Goal: Task Accomplishment & Management: Manage account settings

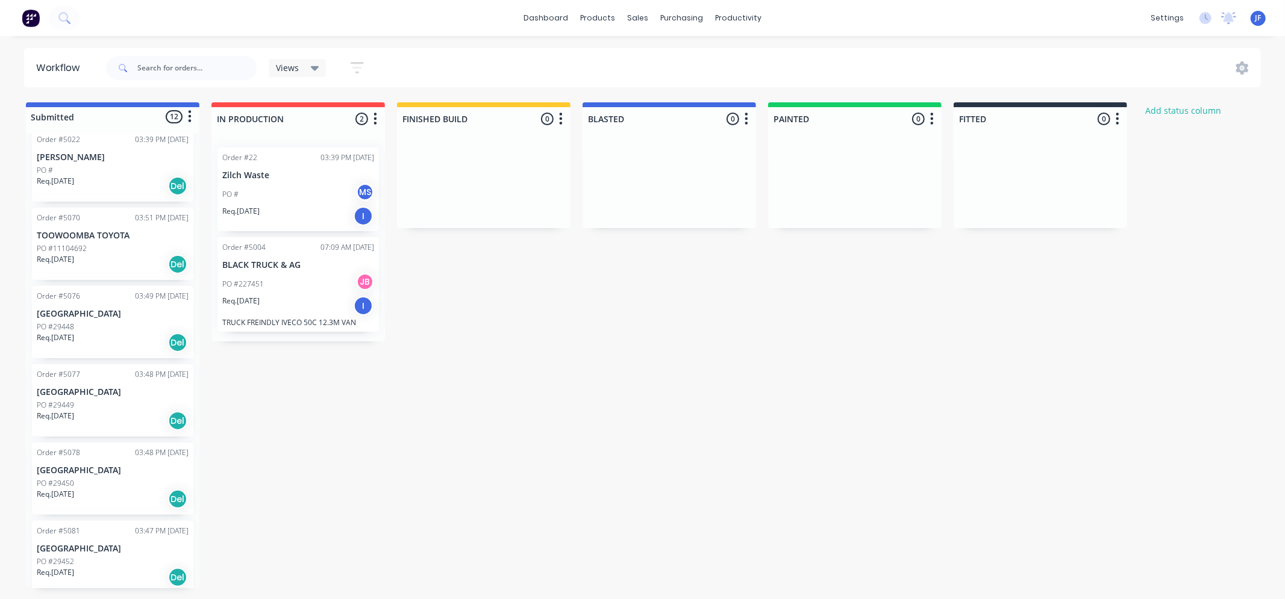
scroll to position [507, 0]
drag, startPoint x: 72, startPoint y: 464, endPoint x: 271, endPoint y: 373, distance: 218.4
click at [271, 373] on div "Submitted 12 Status colour #4169E1 hex #4169E1 Save Cancel Summaries Total orde…" at bounding box center [733, 345] width 1485 height 486
drag, startPoint x: 103, startPoint y: 478, endPoint x: 300, endPoint y: 389, distance: 216.2
click at [300, 389] on div "Submitted 12 Status colour #4169E1 hex #4169E1 Save Cancel Summaries Total orde…" at bounding box center [733, 345] width 1485 height 486
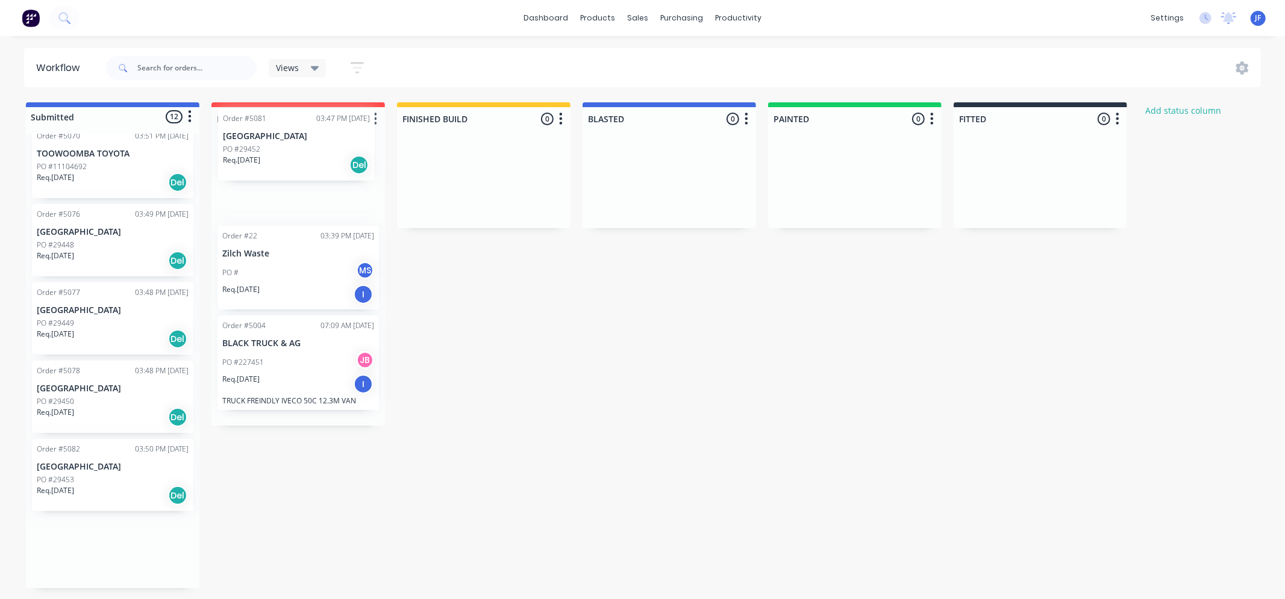
drag, startPoint x: 116, startPoint y: 466, endPoint x: 308, endPoint y: 135, distance: 382.2
click at [308, 135] on div "Submitted 12 Status colour #4169E1 hex #4169E1 Save Cancel Summaries Total orde…" at bounding box center [733, 345] width 1485 height 486
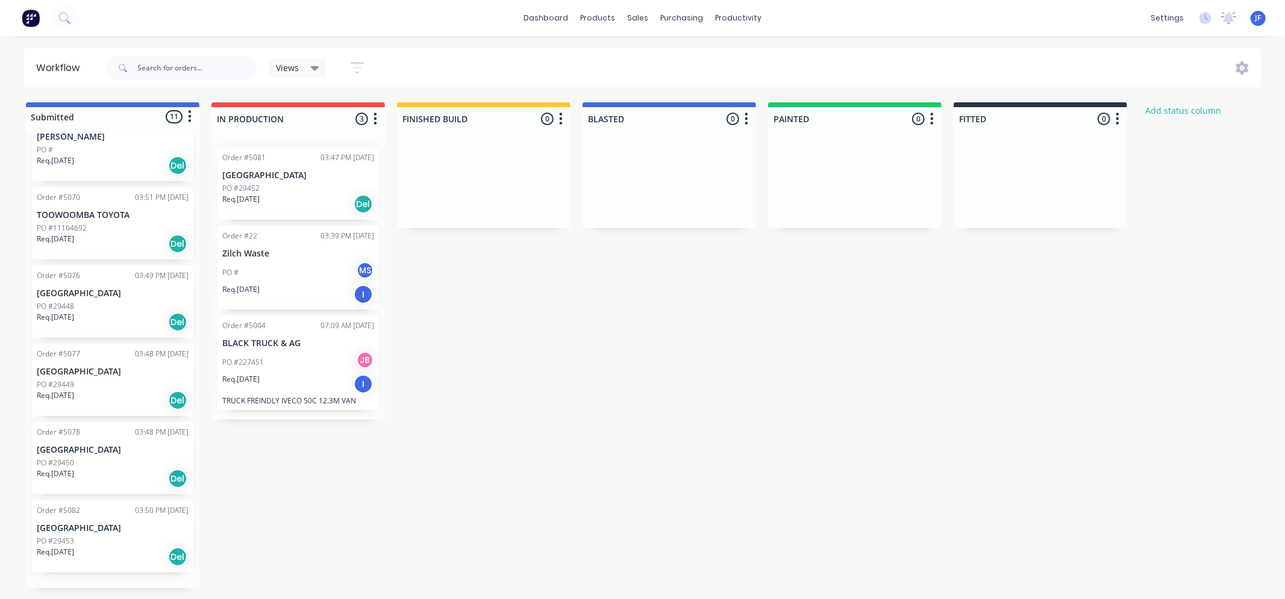
scroll to position [428, 0]
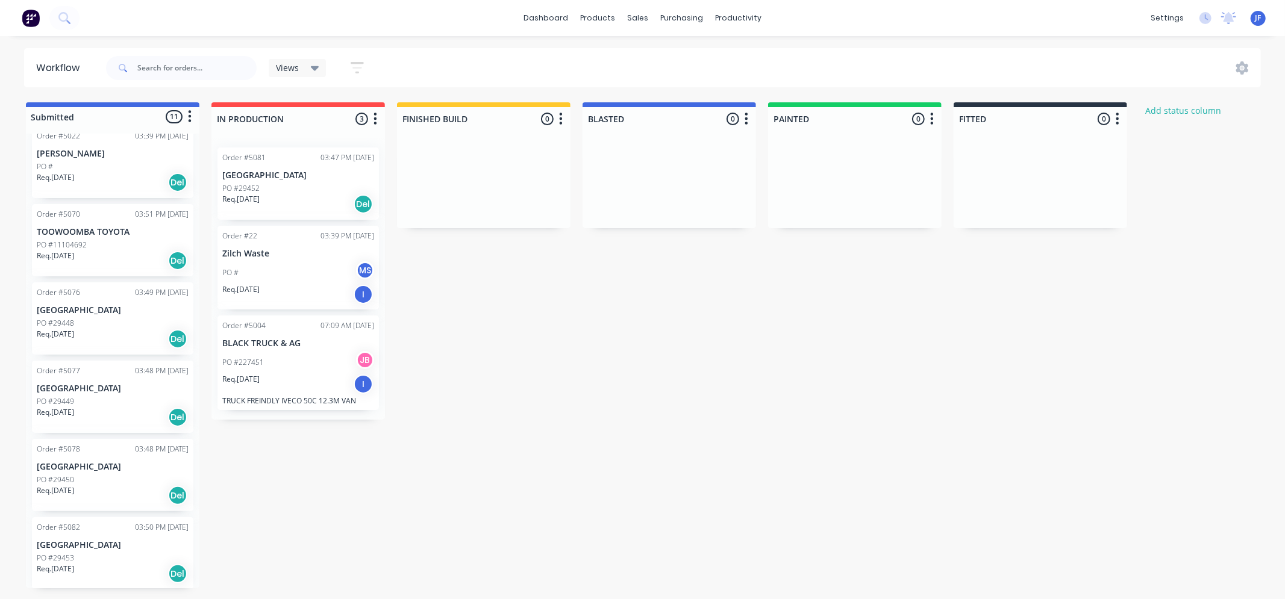
click at [359, 180] on p "[GEOGRAPHIC_DATA]" at bounding box center [298, 175] width 152 height 10
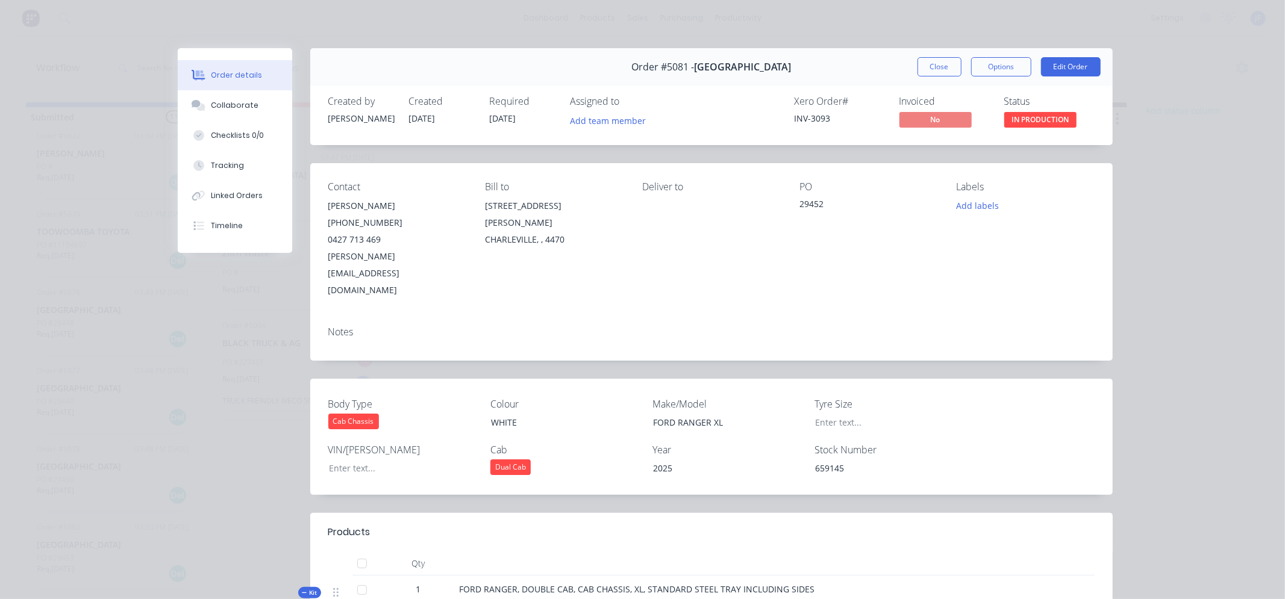
click at [851, 99] on div "Order details Collaborate Checklists 0/0 Tracking Linked Orders Timeline Order …" at bounding box center [642, 299] width 1285 height 599
click at [372, 23] on div "Order details Collaborate Checklists 0/0 Tracking Linked Orders Timeline Order …" at bounding box center [642, 299] width 1285 height 599
click at [224, 64] on button "Order details" at bounding box center [235, 75] width 114 height 30
click at [851, 64] on button "Close" at bounding box center [939, 66] width 44 height 19
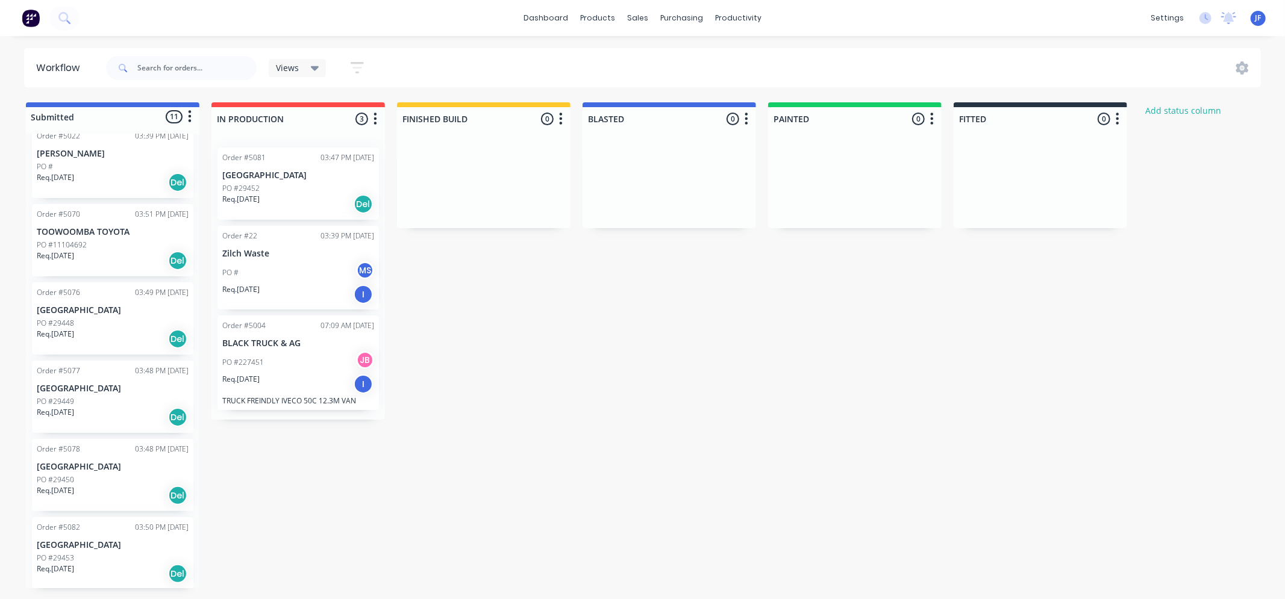
click at [368, 211] on div "Del" at bounding box center [363, 204] width 19 height 19
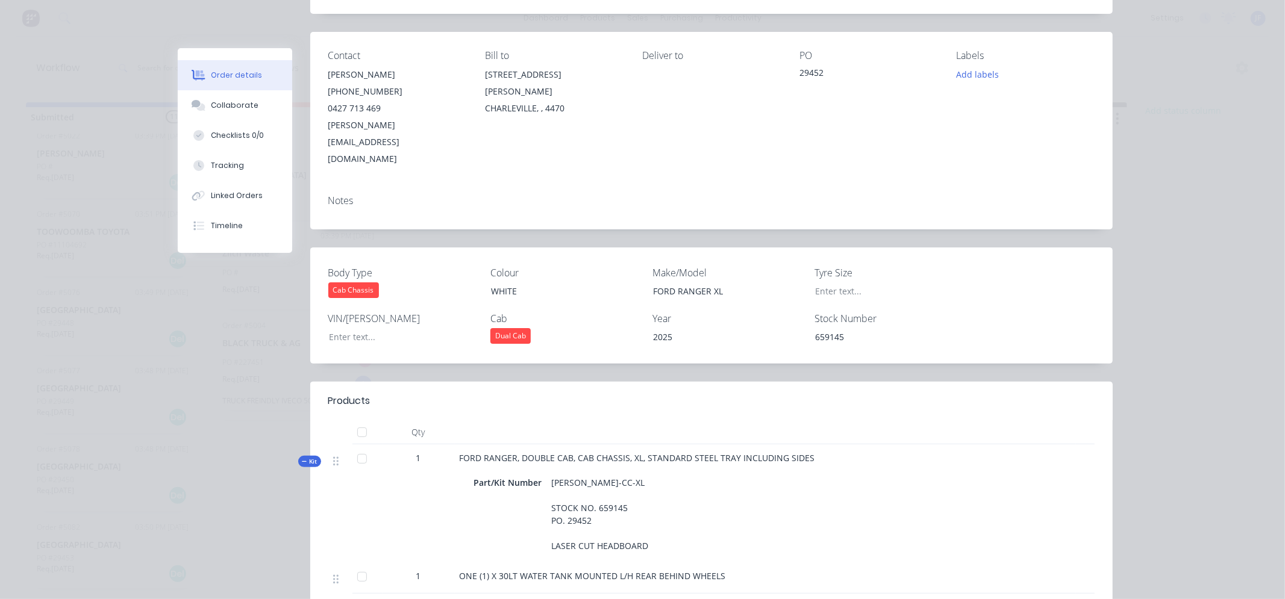
scroll to position [0, 0]
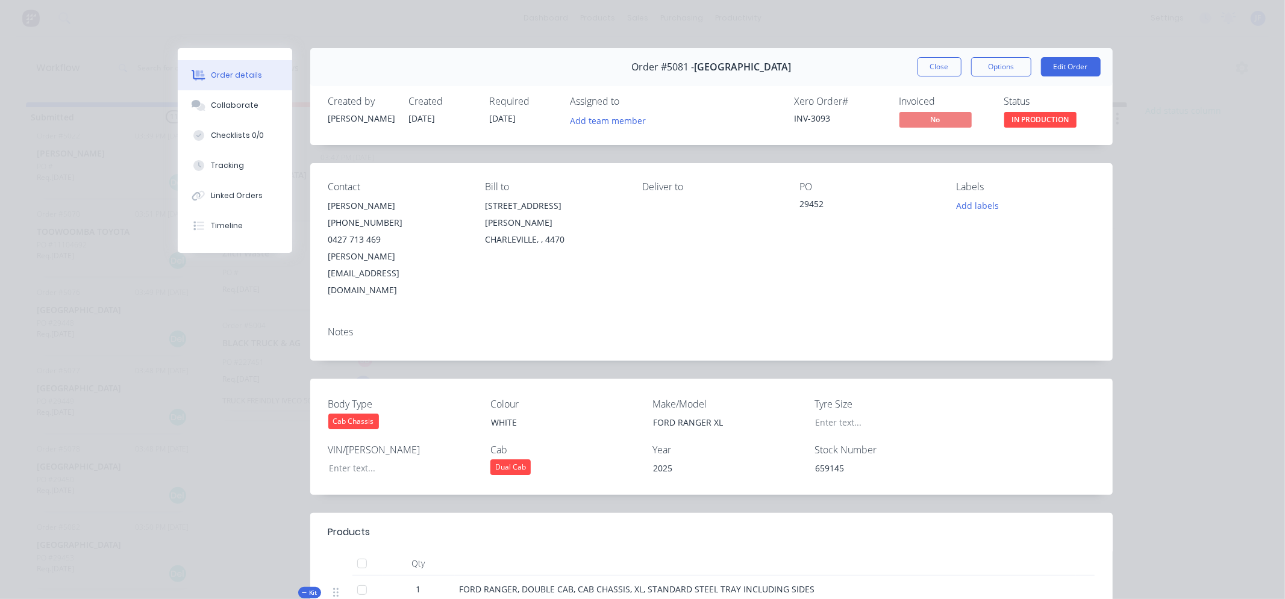
click at [226, 70] on div "Order details" at bounding box center [236, 75] width 51 height 11
click at [66, 149] on div "Order details Collaborate Checklists 0/0 Tracking Linked Orders Timeline Order …" at bounding box center [642, 299] width 1285 height 599
click at [616, 120] on button "Add team member" at bounding box center [607, 120] width 89 height 16
click at [486, 21] on div "Order details Collaborate Checklists 0/0 Tracking Linked Orders Timeline Order …" at bounding box center [642, 299] width 1285 height 599
click at [851, 63] on div "Order details Collaborate Checklists 0/0 Tracking Linked Orders Timeline Order …" at bounding box center [642, 299] width 1285 height 599
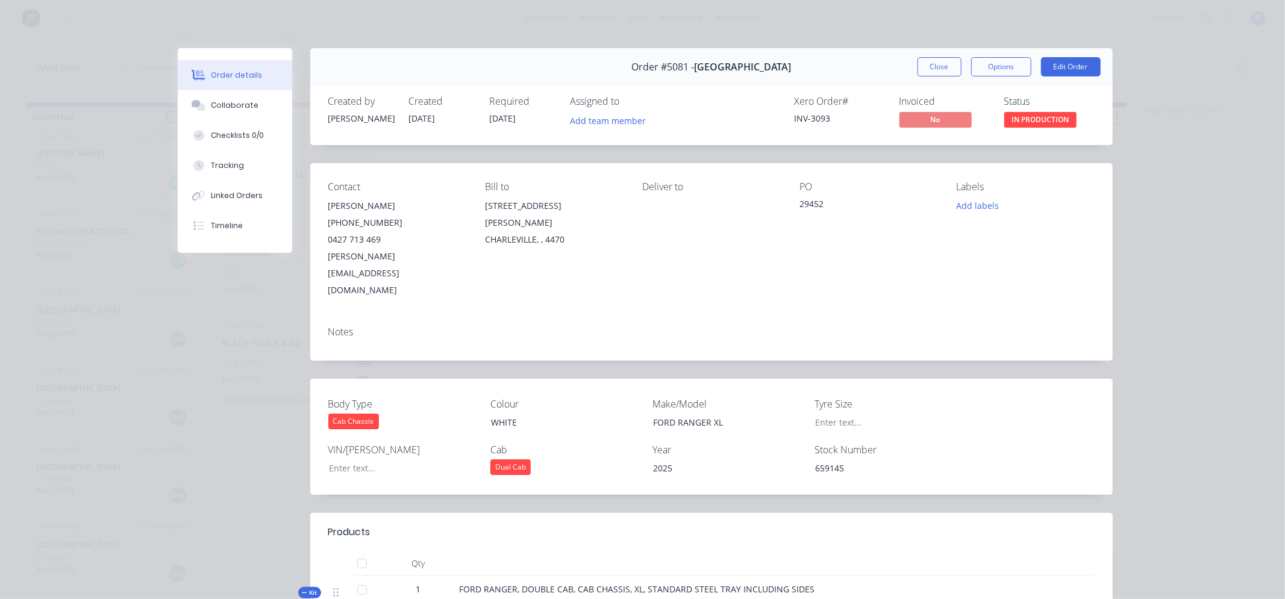
click at [851, 73] on button "Close" at bounding box center [939, 66] width 44 height 19
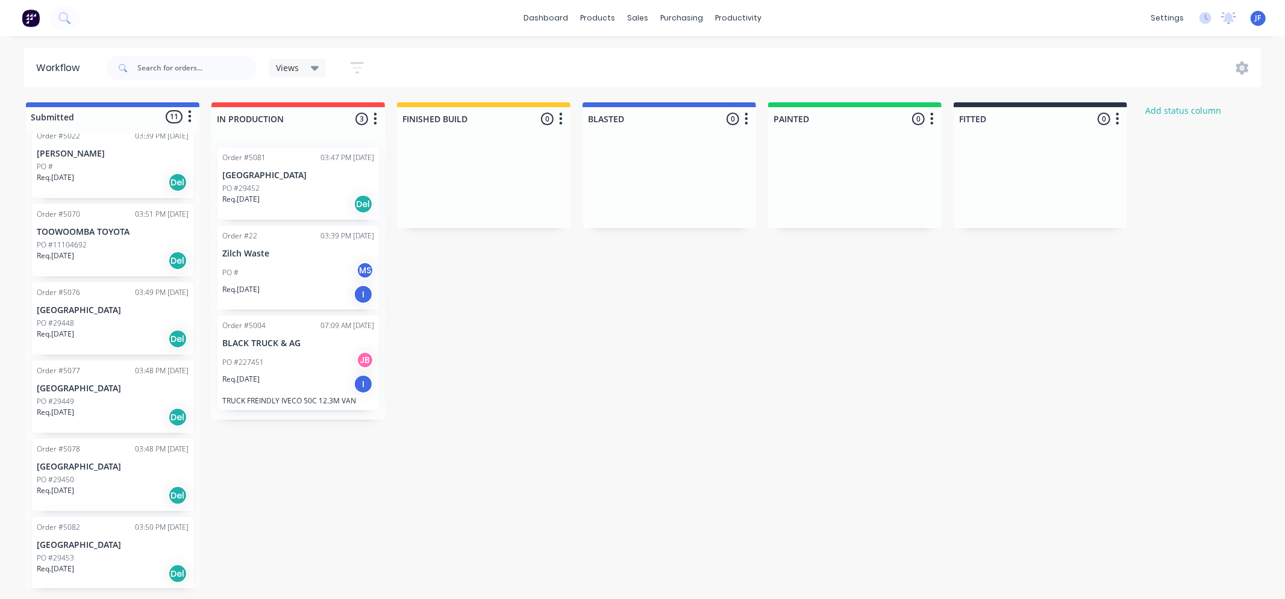
click at [260, 179] on p "[GEOGRAPHIC_DATA]" at bounding box center [298, 175] width 152 height 10
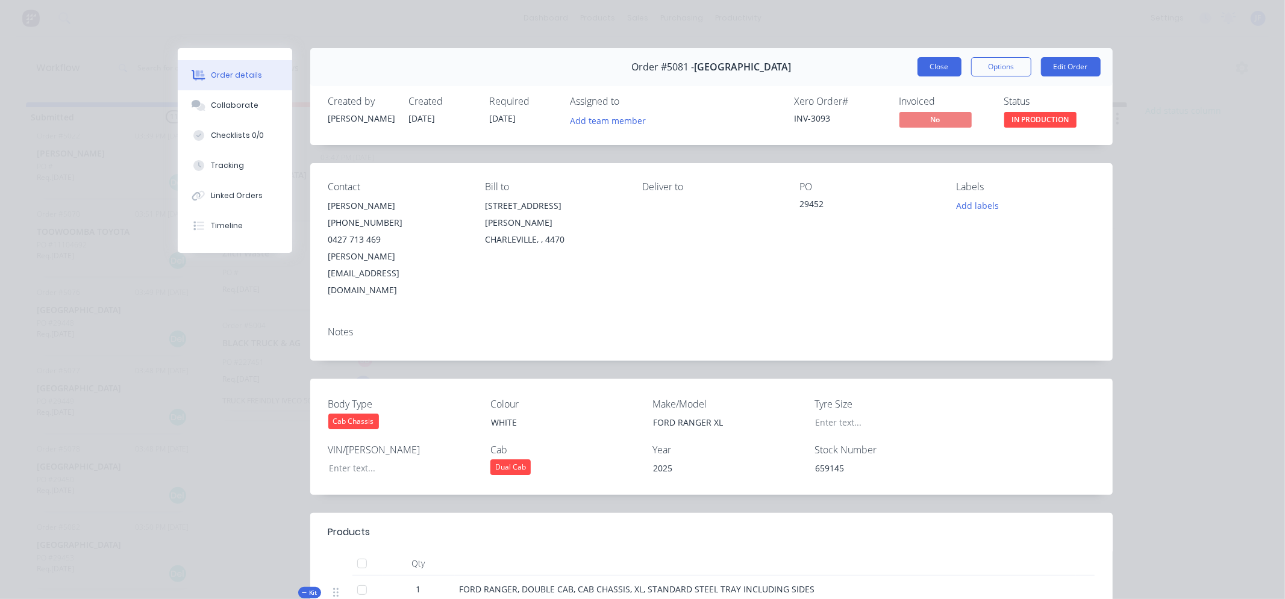
click at [851, 68] on button "Close" at bounding box center [939, 66] width 44 height 19
